Goal: Information Seeking & Learning: Learn about a topic

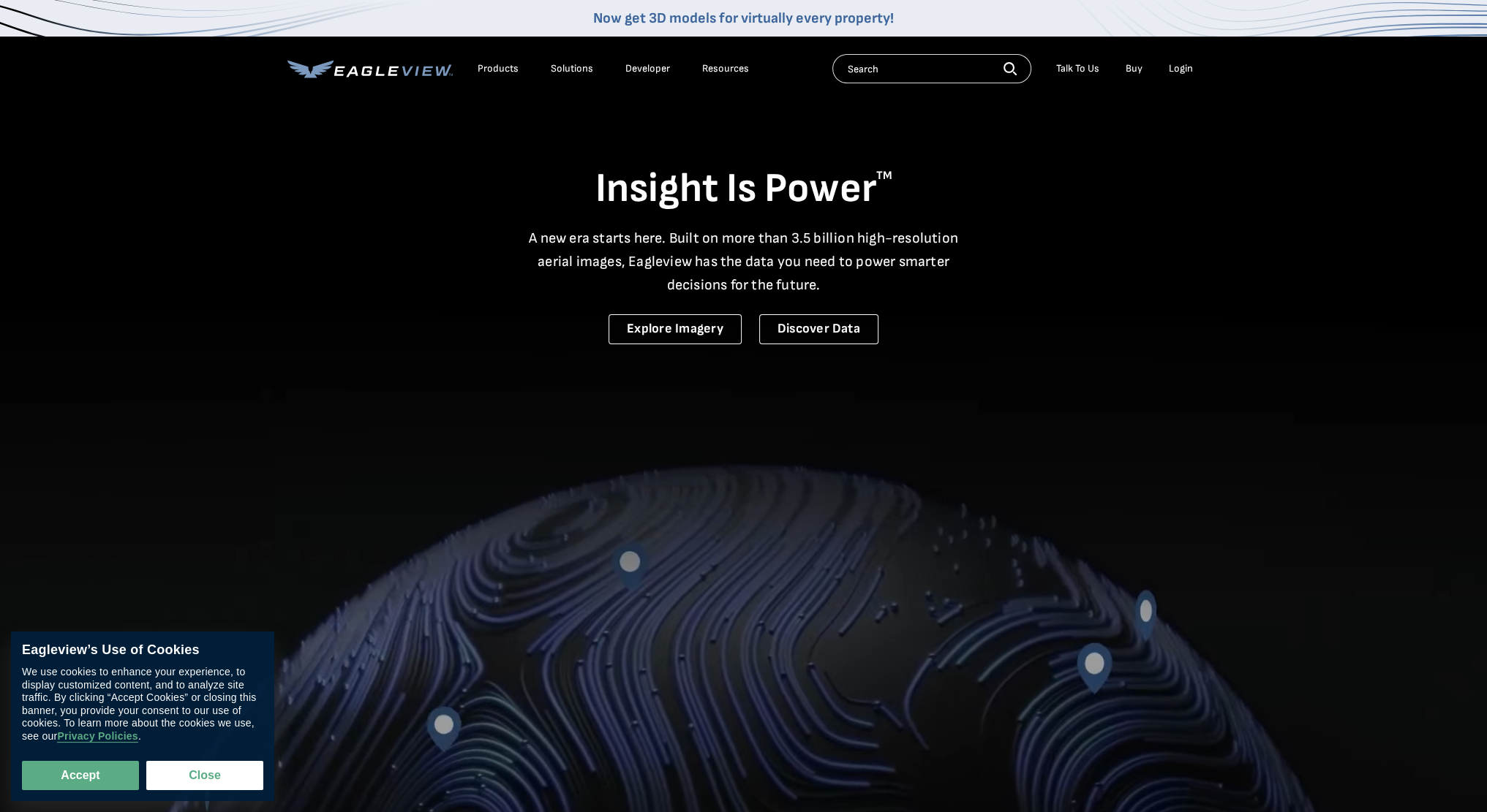
click at [563, 73] on div "Solutions" at bounding box center [572, 69] width 42 height 13
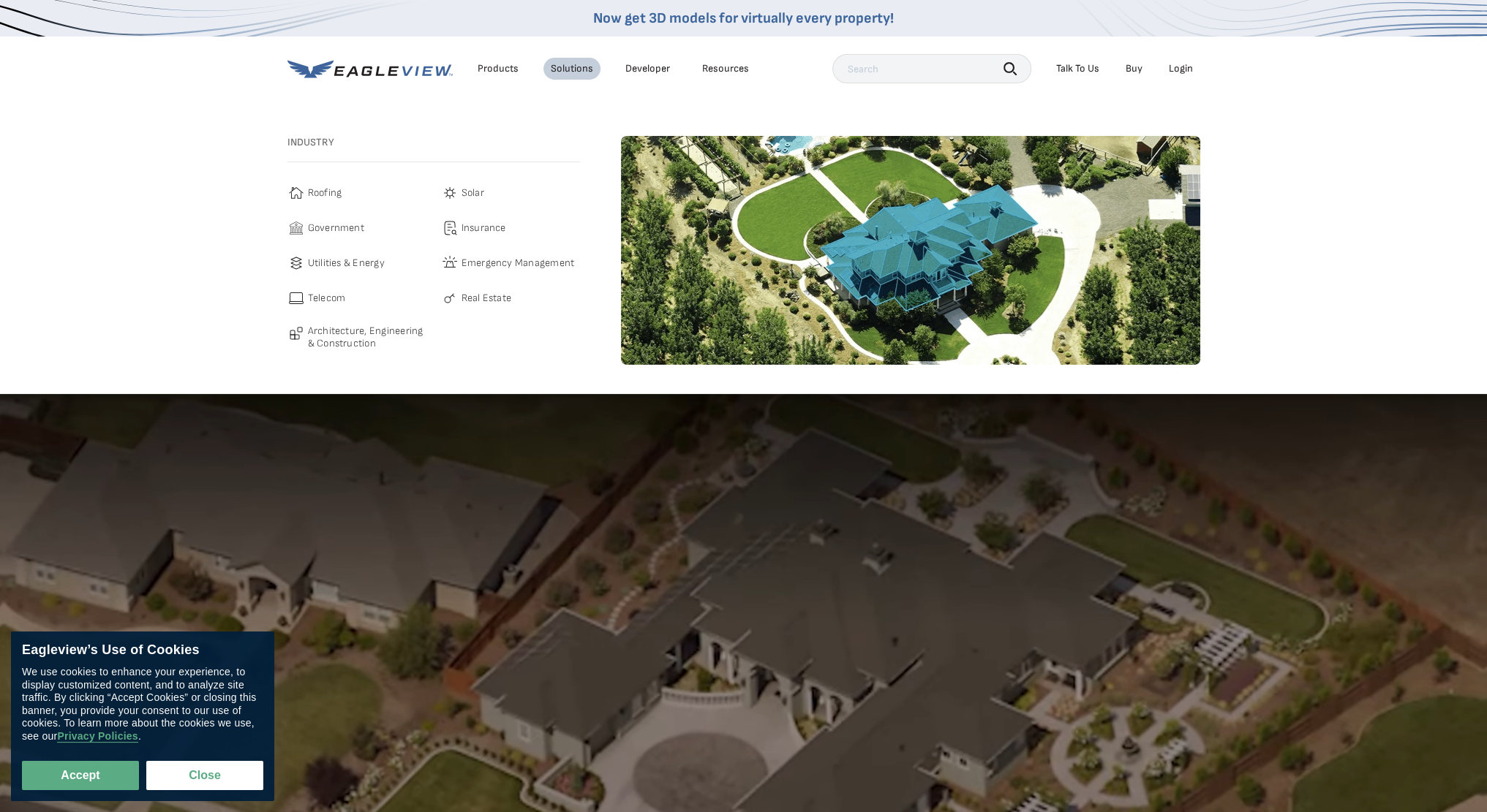
click at [333, 194] on span "Roofing" at bounding box center [325, 192] width 35 height 17
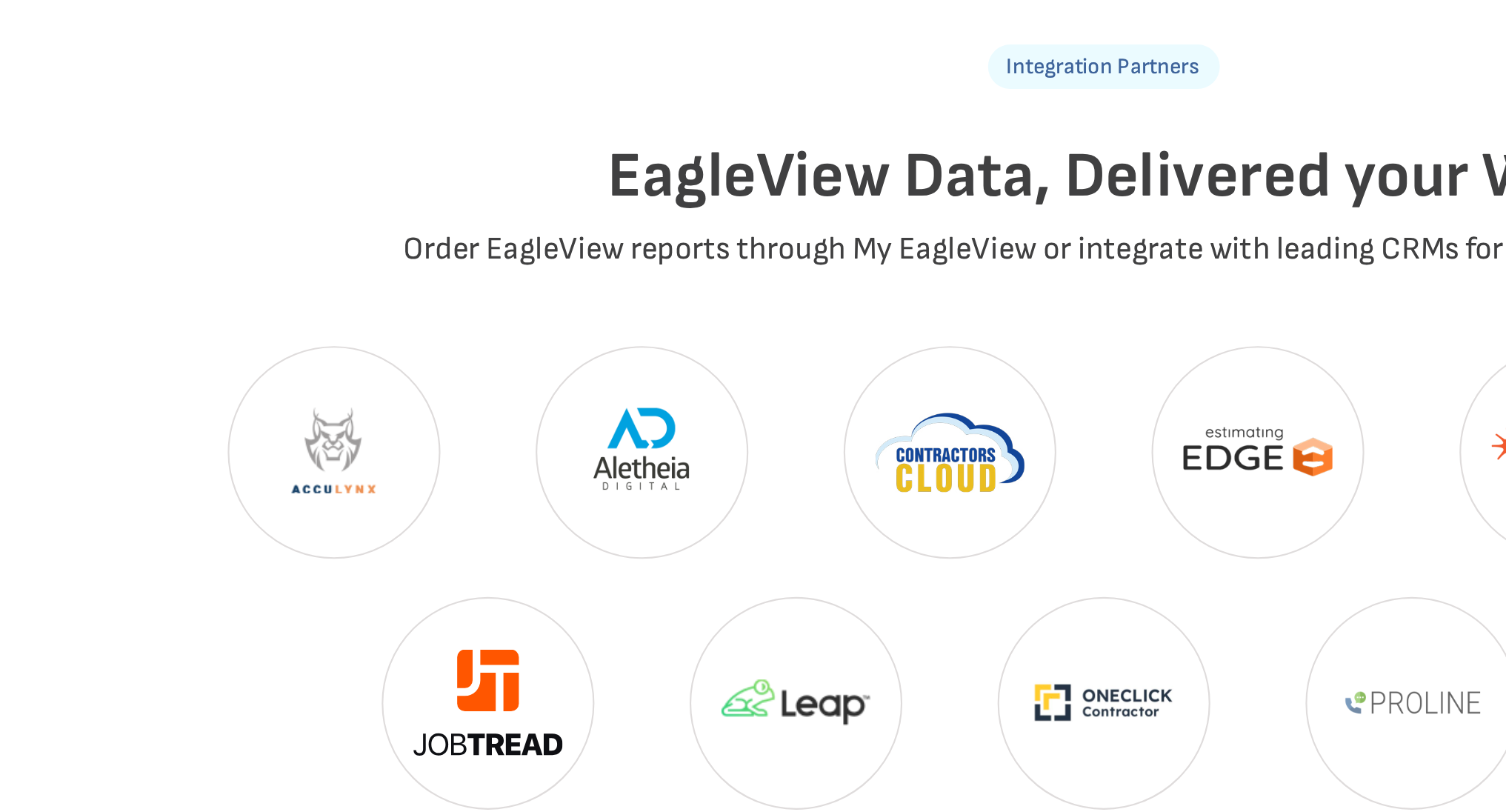
scroll to position [2994, 0]
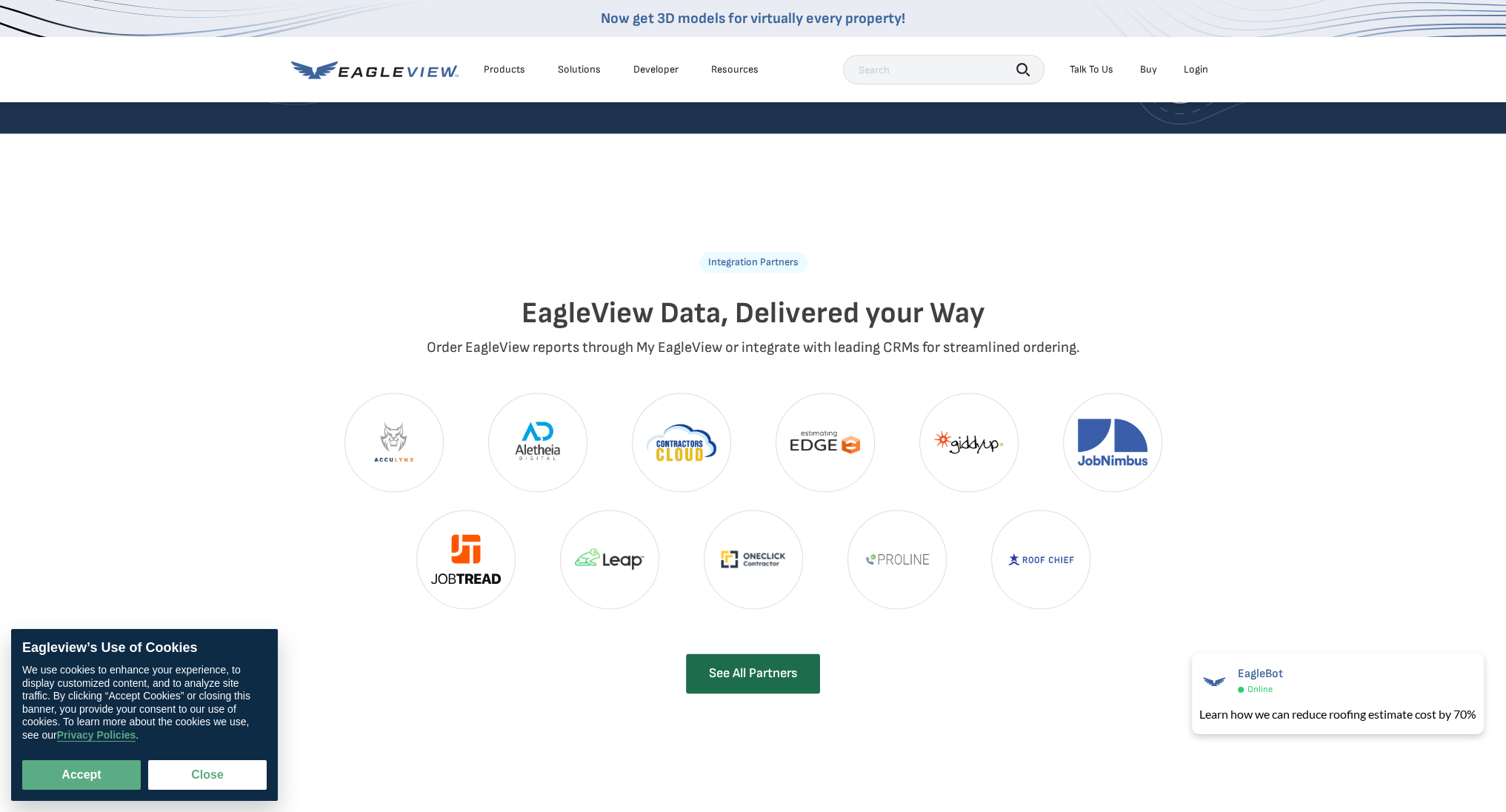
click at [392, 411] on img at bounding box center [393, 441] width 97 height 97
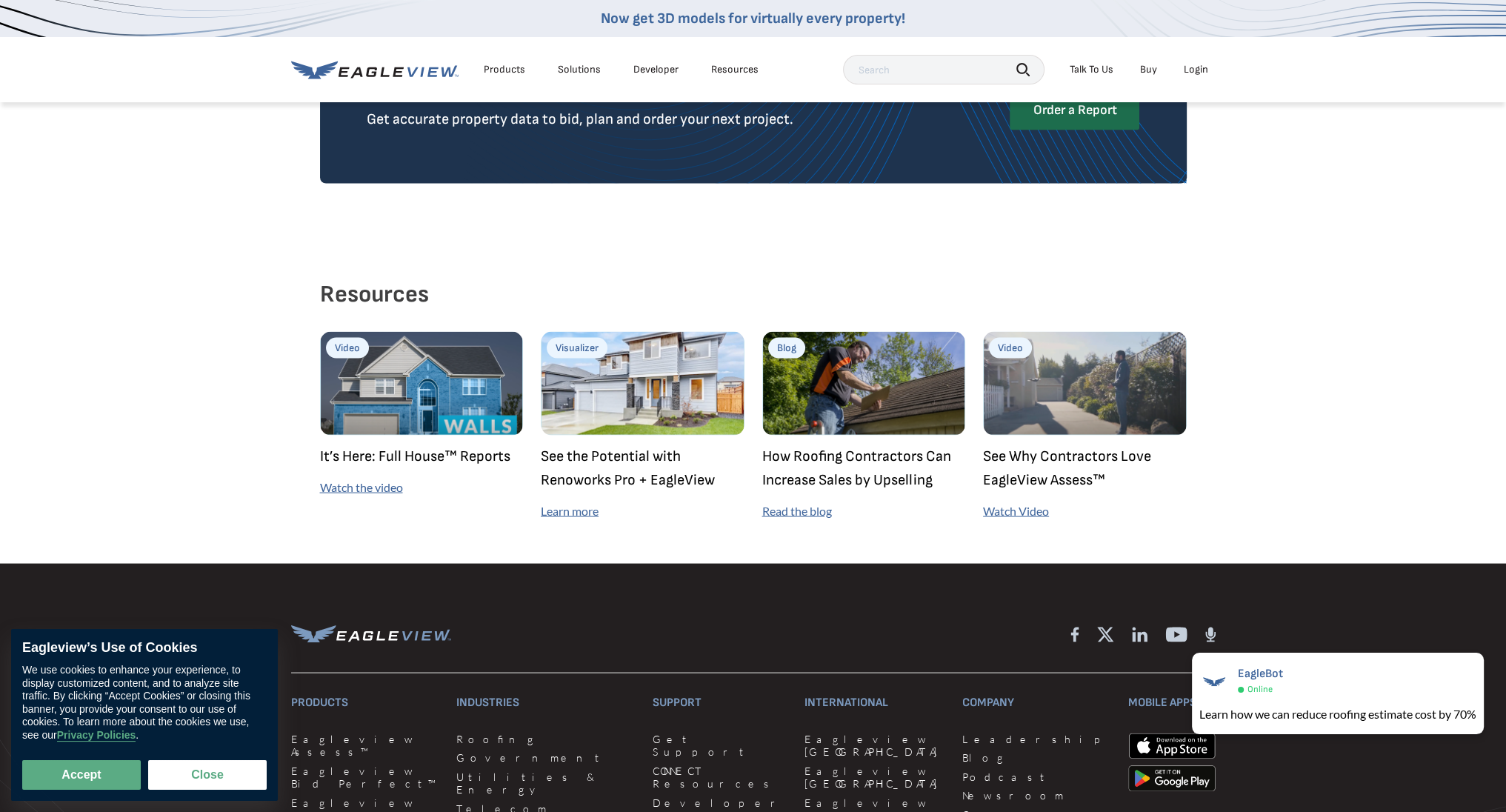
scroll to position [3779, 0]
